Goal: Find specific page/section: Find specific page/section

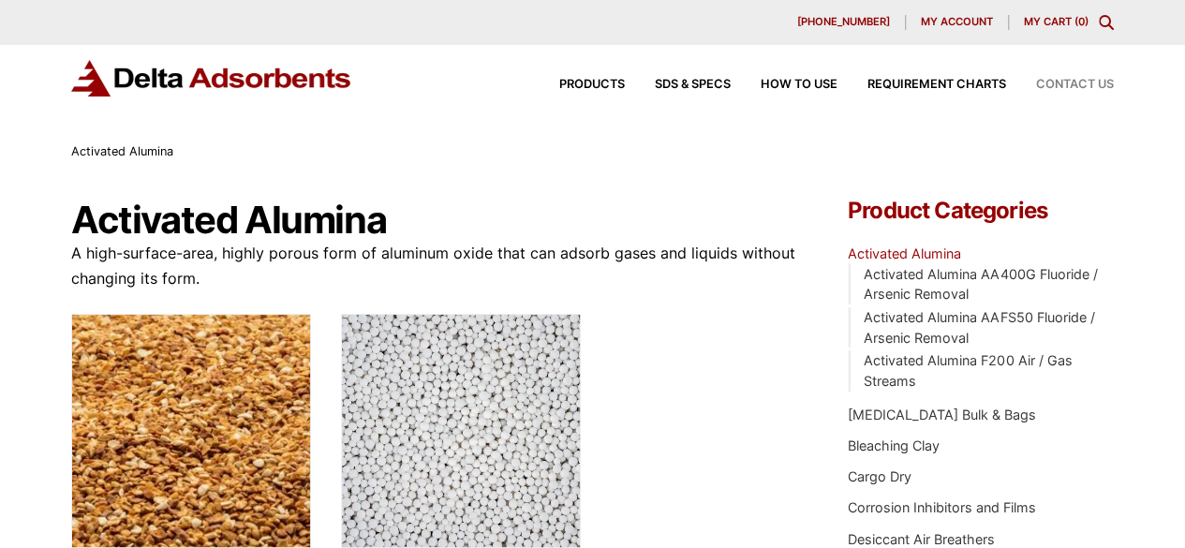
click at [1089, 81] on span "Contact Us" at bounding box center [1075, 85] width 78 height 12
click at [687, 85] on span "SDS & SPECS" at bounding box center [693, 85] width 76 height 12
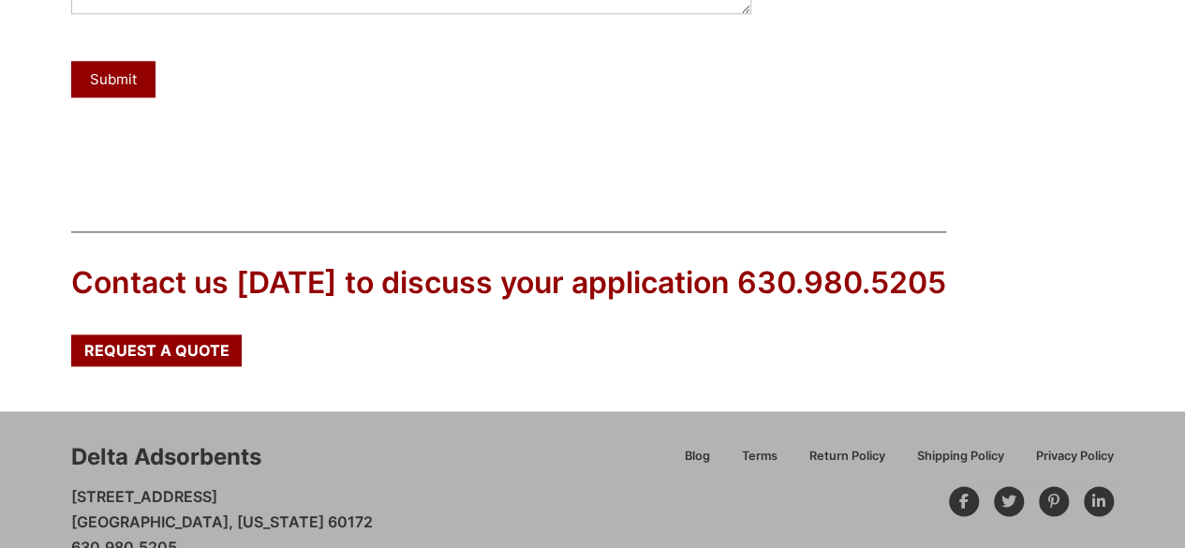
scroll to position [1056, 0]
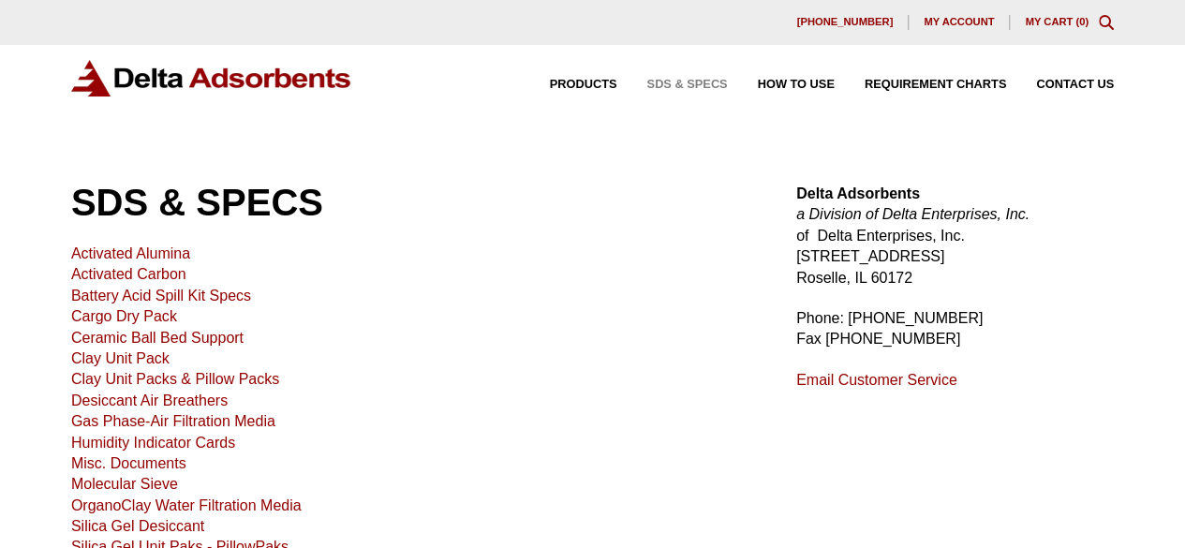
click at [133, 258] on link "Activated Alumina" at bounding box center [130, 253] width 119 height 16
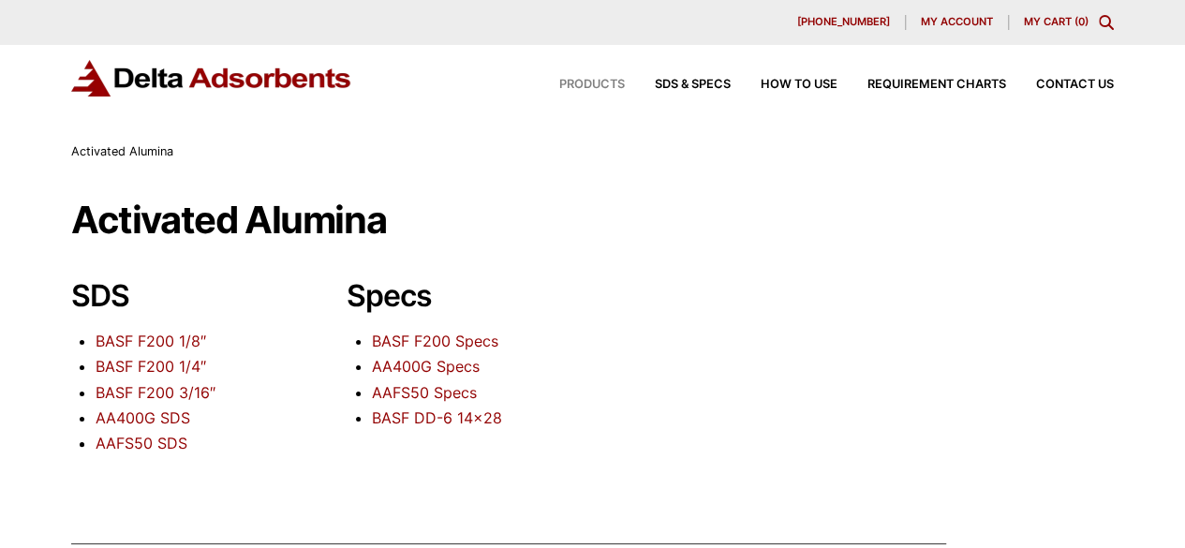
click at [594, 88] on span "Products" at bounding box center [592, 85] width 66 height 12
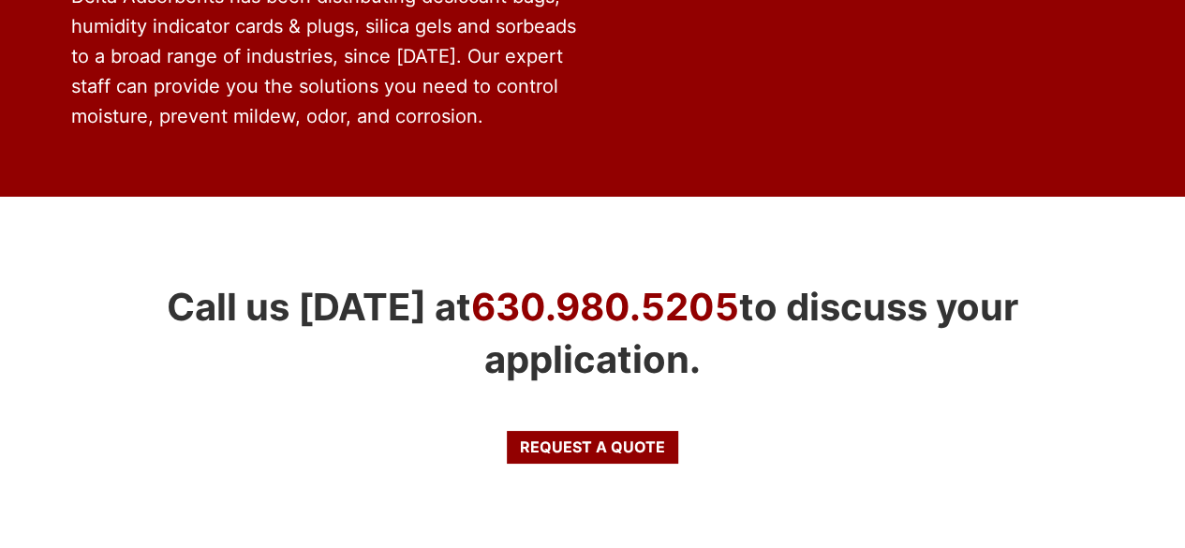
scroll to position [3767, 0]
